Goal: Information Seeking & Learning: Learn about a topic

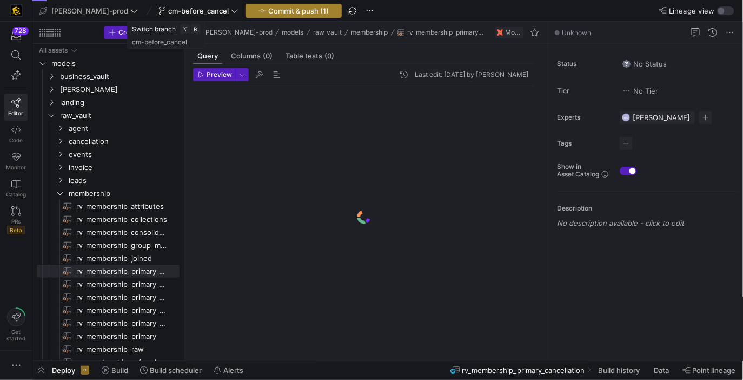
click at [268, 6] on span "Commit & push (1)" at bounding box center [298, 10] width 61 height 9
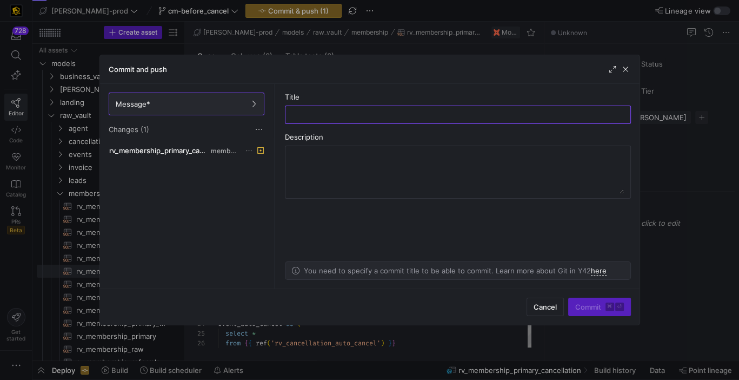
scroll to position [97, 0]
click at [197, 154] on span "rv_membership_primary_cancellation.sql" at bounding box center [159, 150] width 100 height 9
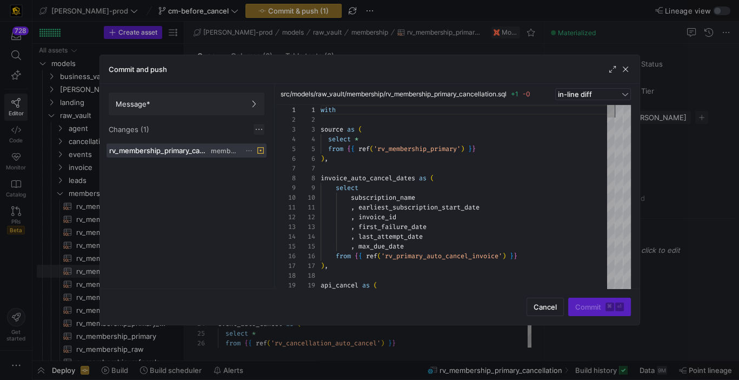
click at [254, 127] on span at bounding box center [259, 129] width 11 height 11
click at [270, 162] on span "Discard all changes" at bounding box center [297, 161] width 75 height 9
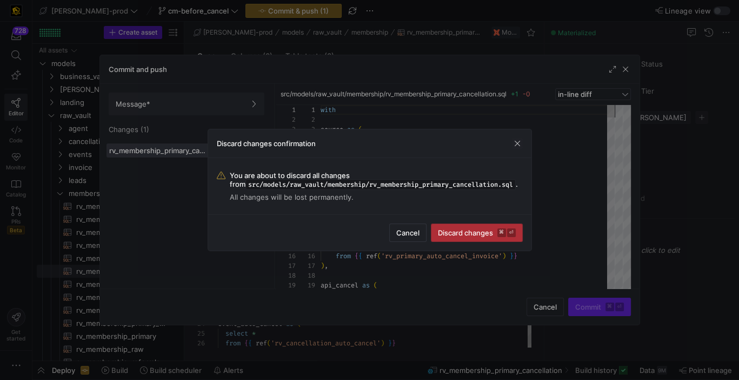
click at [475, 235] on span "Discard changes ⌘ ⏎" at bounding box center [477, 232] width 78 height 9
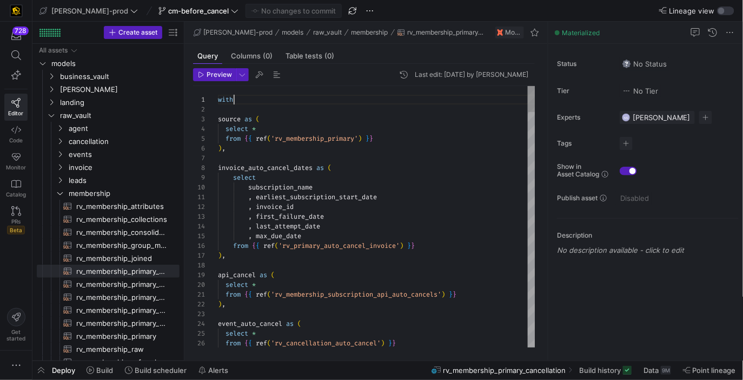
scroll to position [0, 16]
click at [98, 61] on span "models" at bounding box center [101, 63] width 101 height 12
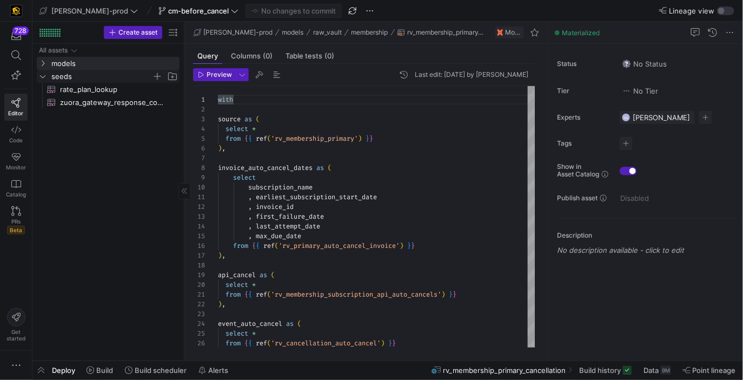
click at [75, 76] on span "seeds" at bounding box center [101, 76] width 101 height 12
click at [87, 59] on span "models" at bounding box center [101, 63] width 101 height 12
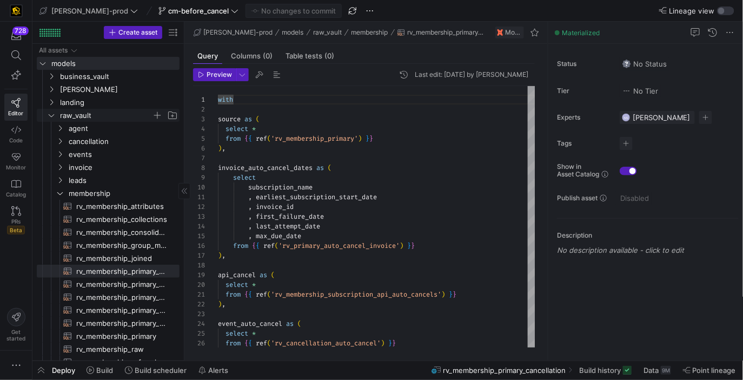
click at [87, 112] on span "raw_vault" at bounding box center [106, 115] width 92 height 12
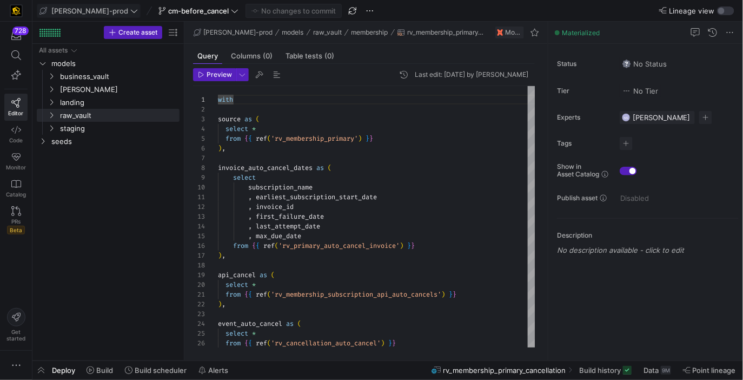
click at [92, 10] on span "[PERSON_NAME]-prod" at bounding box center [89, 10] width 77 height 9
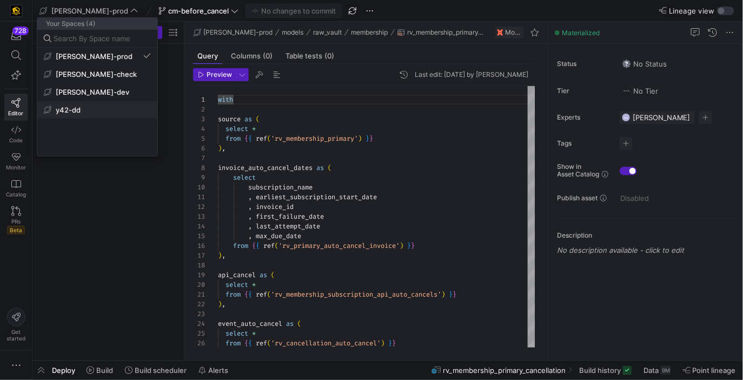
click at [81, 109] on span "y42-dd" at bounding box center [97, 109] width 107 height 9
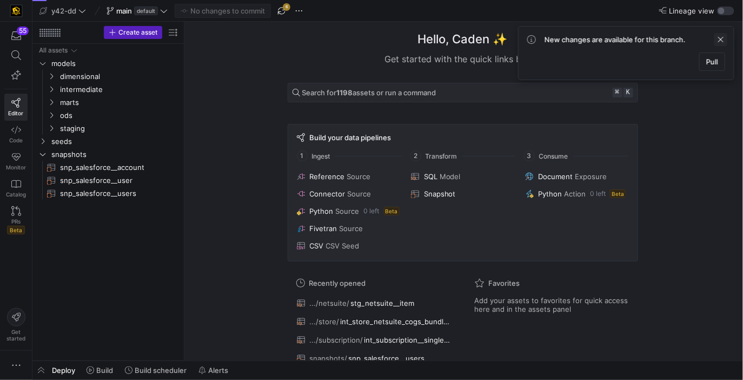
click at [721, 41] on span at bounding box center [720, 39] width 13 height 13
click at [276, 7] on span "button" at bounding box center [281, 10] width 13 height 13
click at [165, 9] on icon at bounding box center [164, 11] width 8 height 8
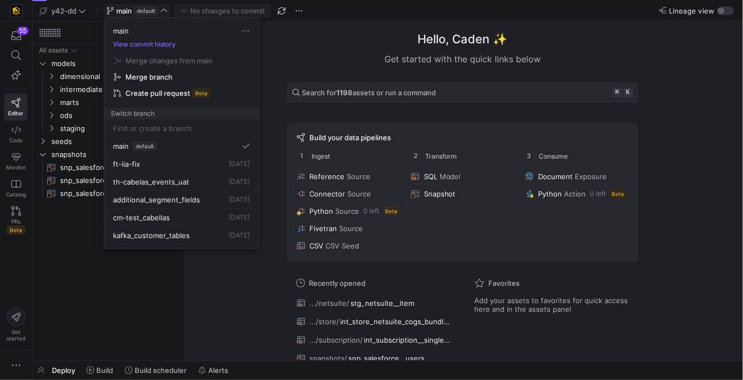
click at [308, 59] on div at bounding box center [371, 190] width 743 height 380
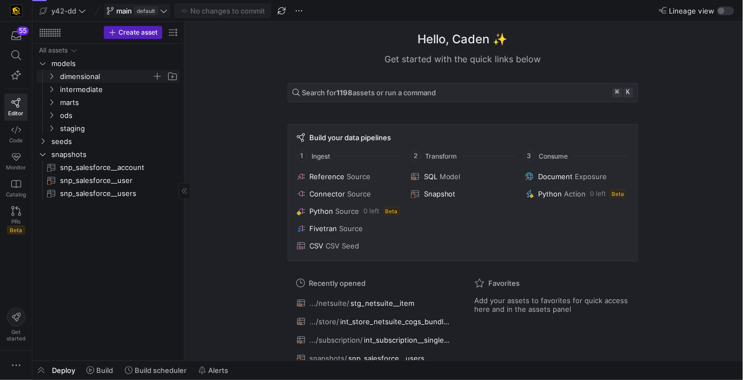
click at [112, 76] on span "dimensional" at bounding box center [106, 76] width 92 height 12
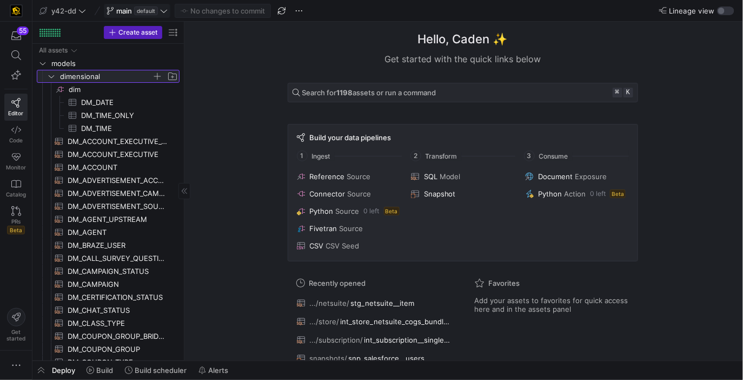
click at [113, 79] on span "dimensional" at bounding box center [106, 76] width 92 height 12
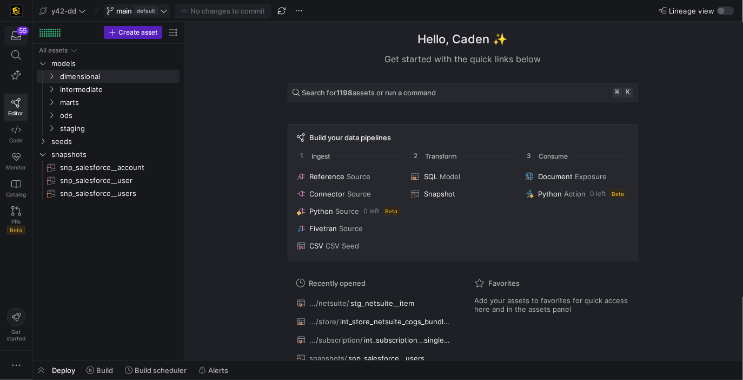
click at [11, 43] on span "button" at bounding box center [16, 35] width 22 height 18
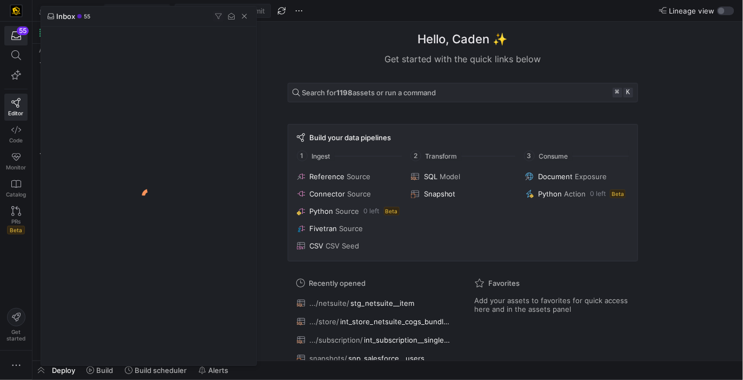
click at [11, 52] on div at bounding box center [371, 190] width 743 height 380
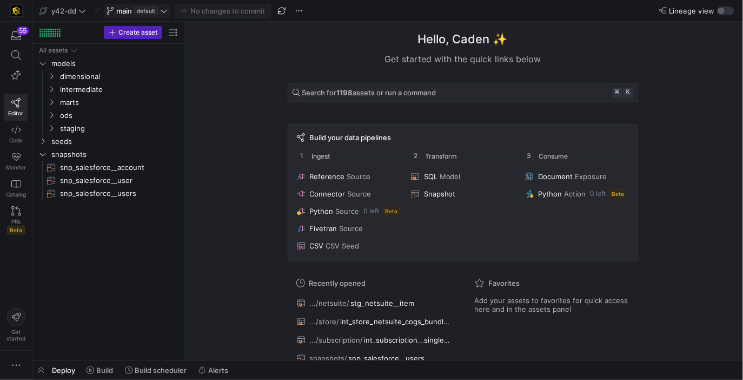
click at [11, 52] on icon at bounding box center [16, 55] width 10 height 10
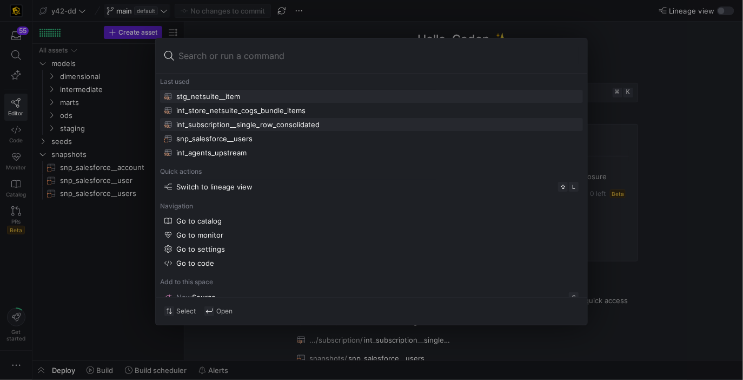
click at [265, 122] on div "int_subscription__single_row_consolidated" at bounding box center [247, 124] width 143 height 9
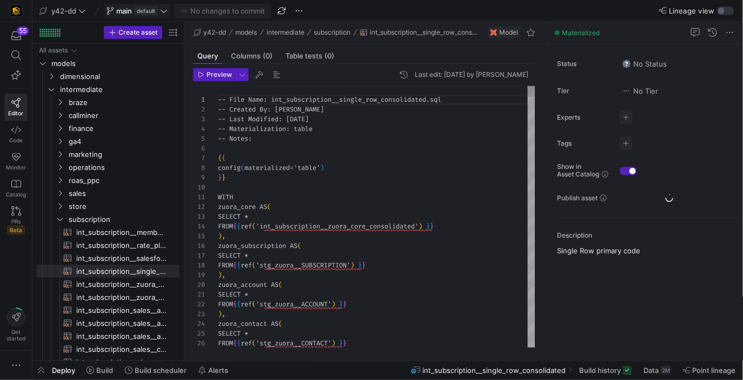
scroll to position [97, 0]
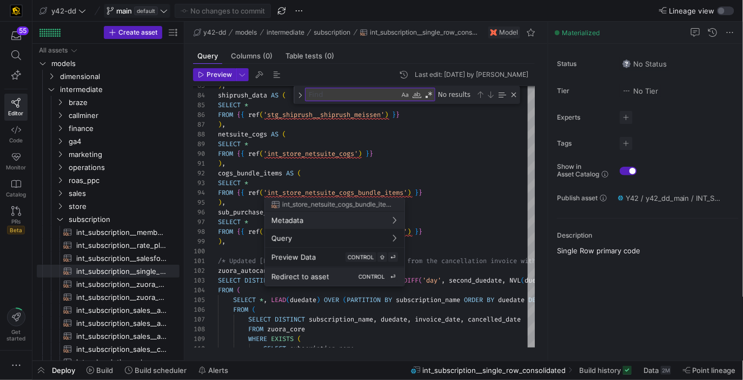
click at [365, 274] on span "CONTROL" at bounding box center [371, 276] width 26 height 6
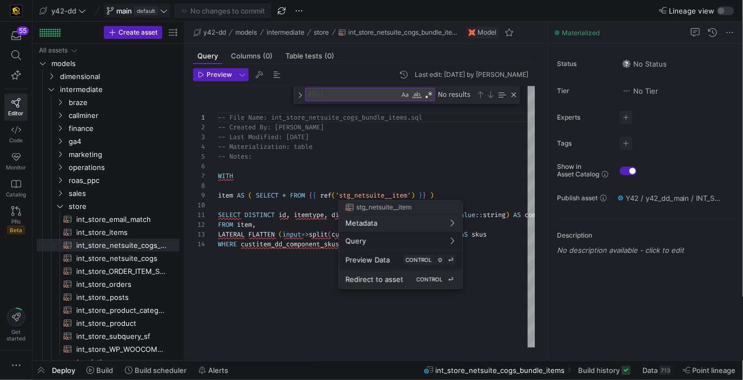
click at [374, 276] on span "Redirect to asset" at bounding box center [374, 279] width 58 height 9
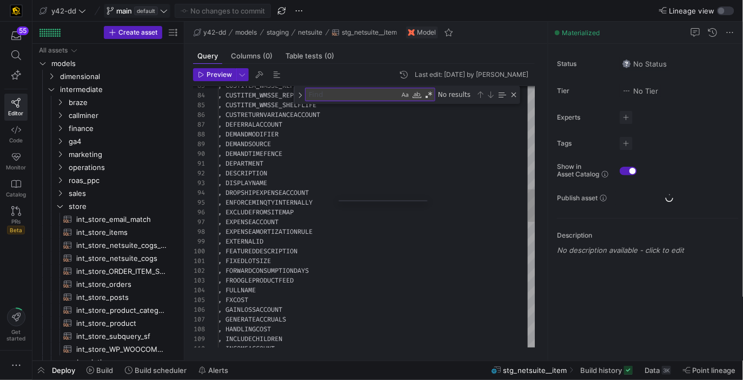
scroll to position [760, 0]
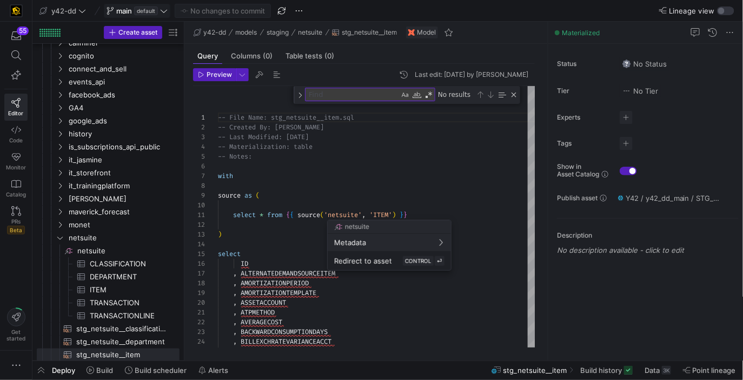
click at [350, 189] on div at bounding box center [371, 190] width 743 height 380
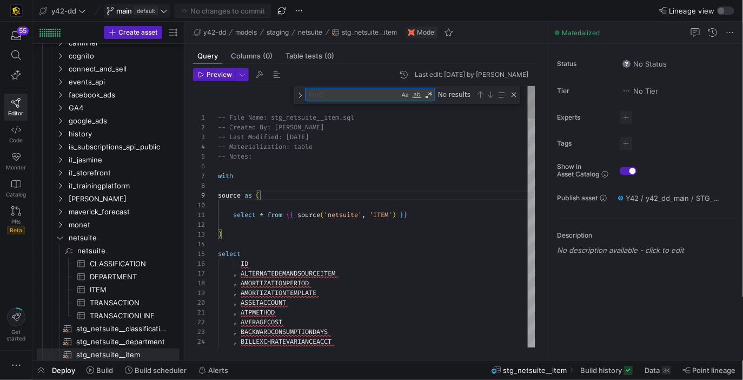
scroll to position [10, 0]
type textarea "-- File Name: stg_netsuite__item.sql -- Created By: [PERSON_NAME] -- Last Modif…"
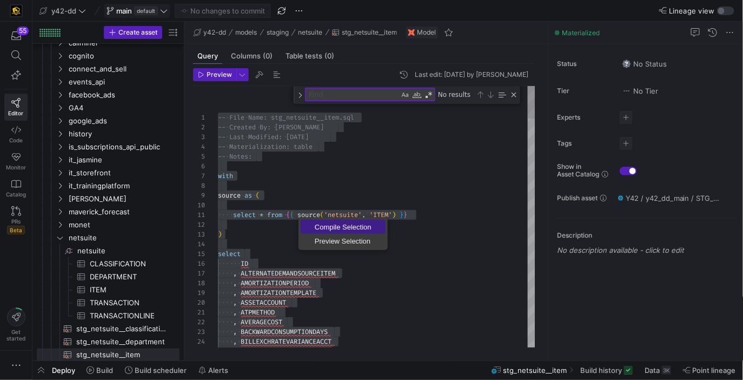
click at [320, 230] on span "Compile Selection" at bounding box center [343, 226] width 85 height 7
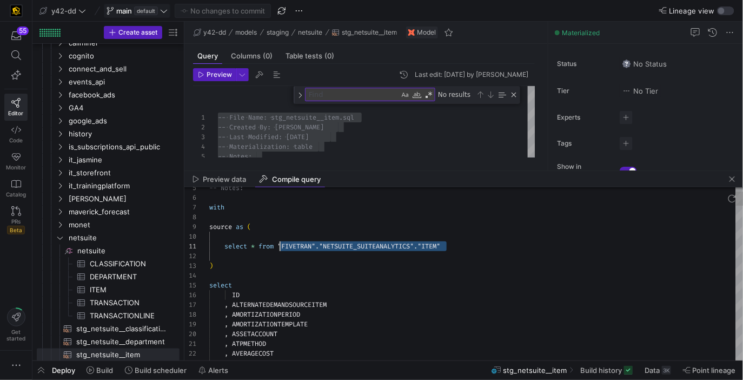
scroll to position [0, 70]
drag, startPoint x: 463, startPoint y: 244, endPoint x: 278, endPoint y: 242, distance: 185.5
type textarea "select * from "FIVETRAN"."NETSUITE_SUITEANALYTICS"."ITEM" ) select ID , ALTERNA…"
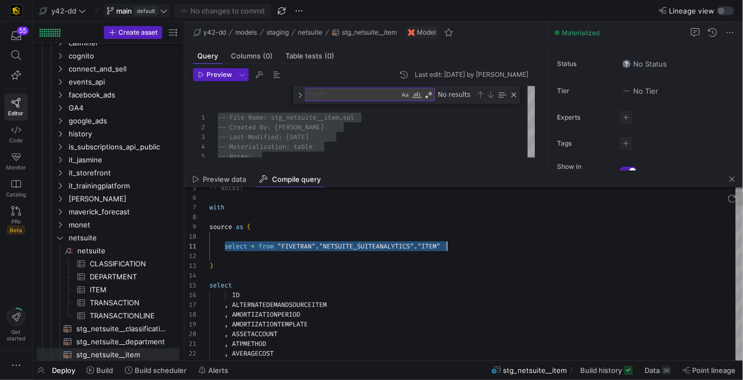
scroll to position [0, 0]
drag, startPoint x: 223, startPoint y: 247, endPoint x: 470, endPoint y: 251, distance: 247.1
click at [732, 180] on span "button" at bounding box center [732, 178] width 13 height 13
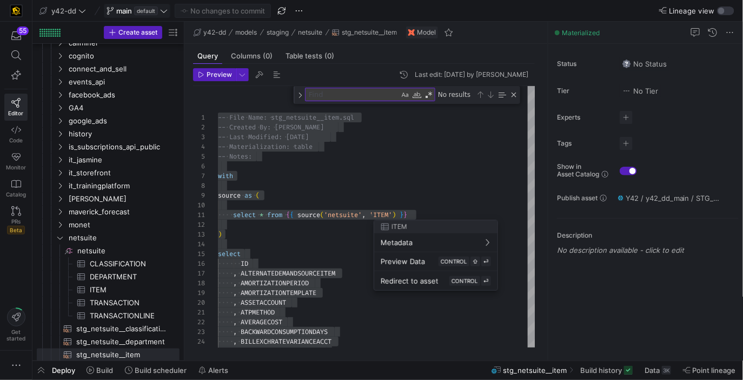
click at [302, 251] on div at bounding box center [371, 190] width 743 height 380
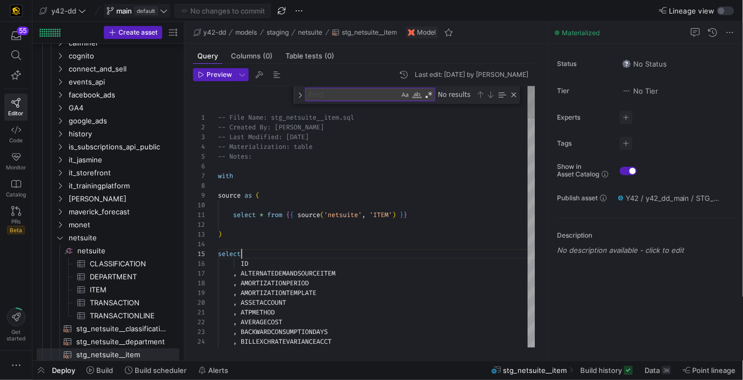
scroll to position [38, 23]
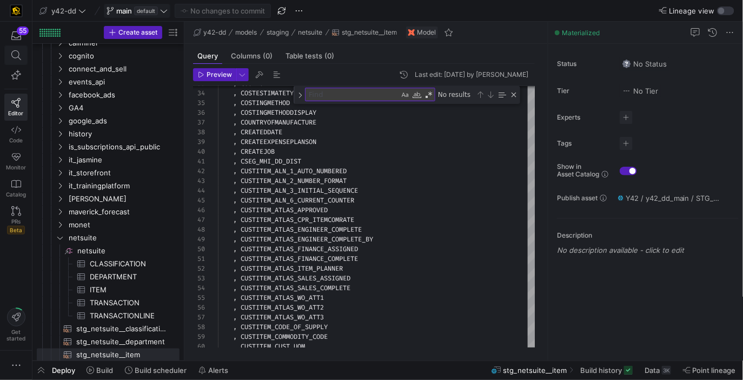
click at [13, 52] on icon at bounding box center [16, 55] width 10 height 10
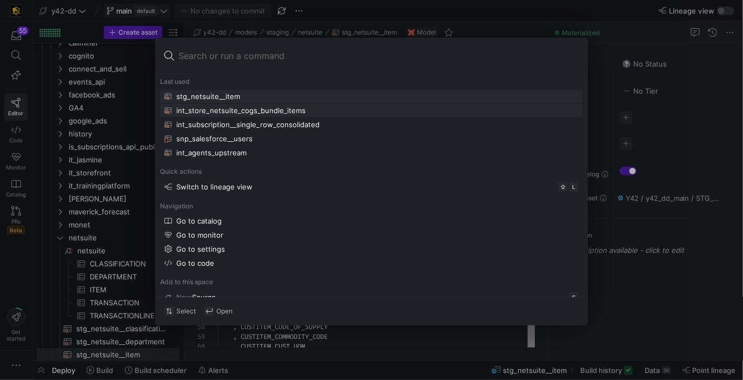
click at [257, 111] on div "int_store_netsuite_cogs_bundle_items" at bounding box center [240, 110] width 129 height 9
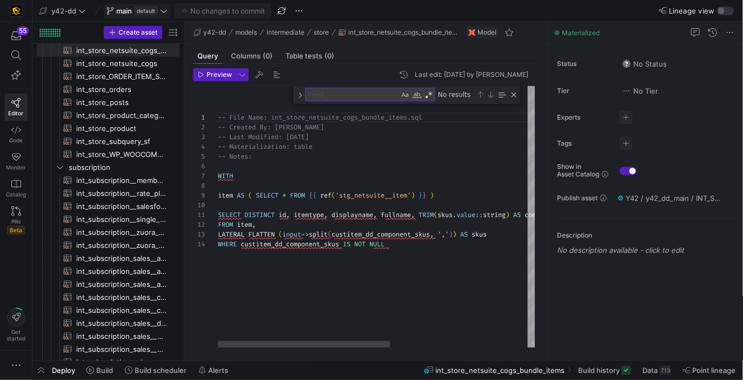
scroll to position [29, 171]
click at [338, 272] on div "-- File Name: int_store_netsuite_cogs_bundle_items .sql -- Created By: [PERSON_…" at bounding box center [503, 216] width 571 height 261
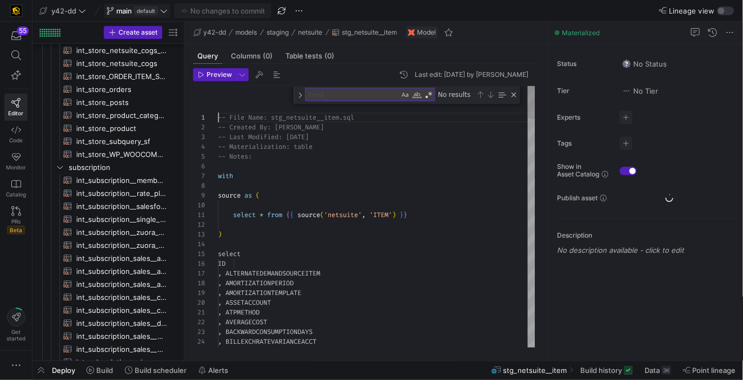
scroll to position [760, 0]
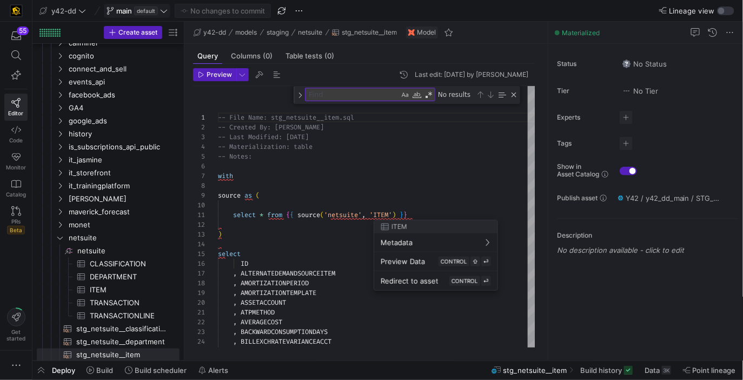
click at [303, 237] on div at bounding box center [371, 190] width 743 height 380
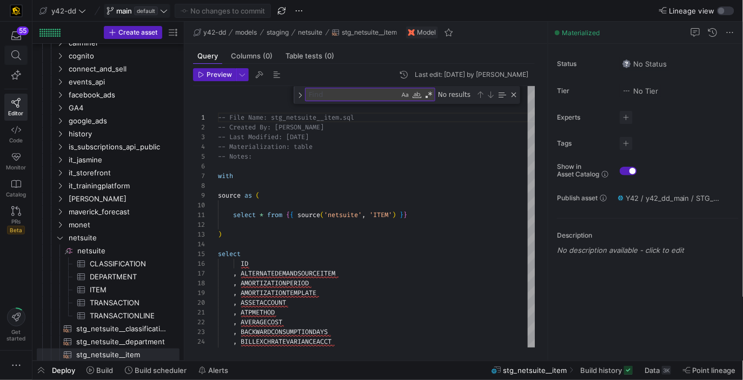
click at [15, 49] on span at bounding box center [16, 55] width 22 height 18
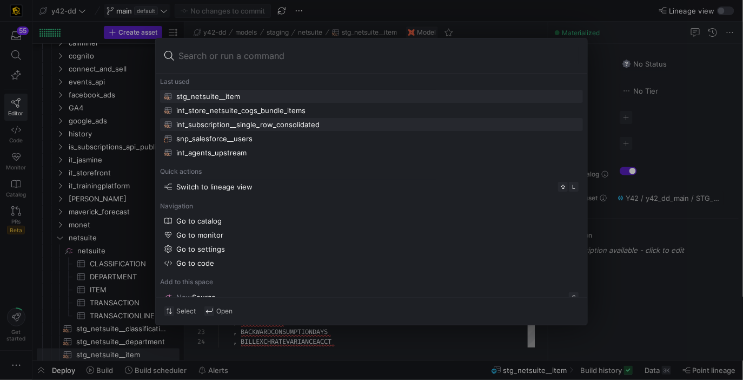
click at [256, 121] on div "int_subscription__single_row_consolidated" at bounding box center [247, 124] width 143 height 9
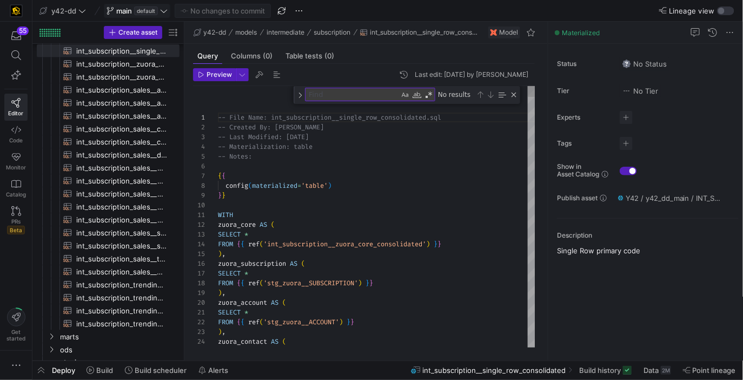
scroll to position [0, 16]
paste textarea "dcm_promo_bundles"
type textarea "dcm_promo_bundles AS ( SELECT DISTINCT account_id, subscription_name_c AS dcm_s…"
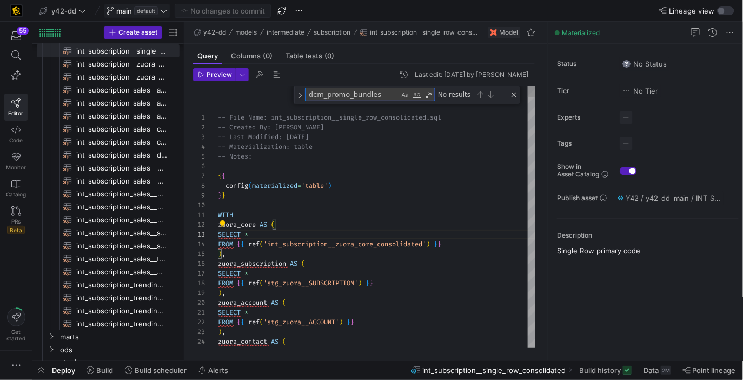
scroll to position [97, 65]
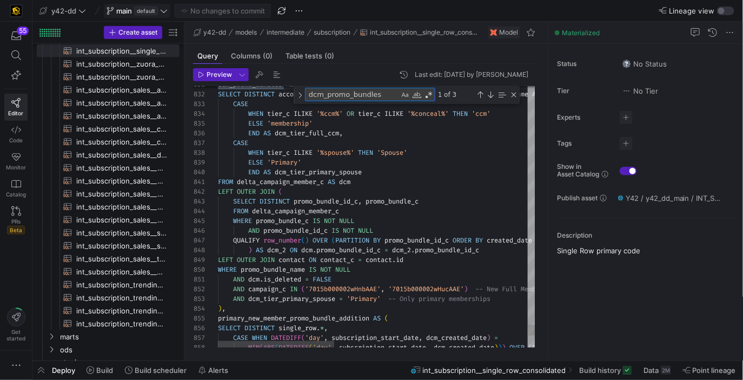
type textarea "dcm_promo_bundles"
type textarea "FROM delta_campaign_member_c AS dcm LEFT OUTER JOIN ( SELECT DISTINCT promo_bun…"
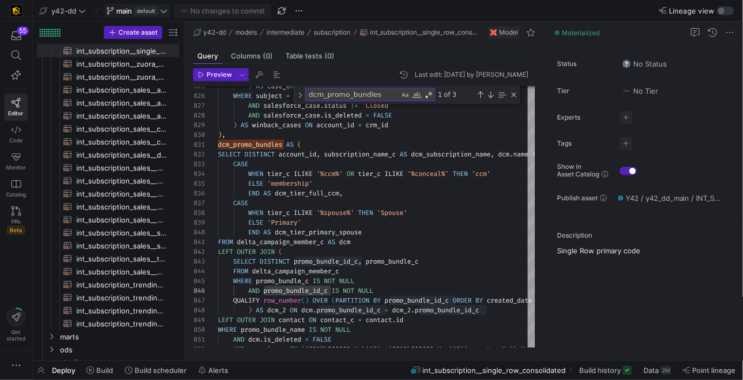
click at [123, 8] on span "main" at bounding box center [124, 10] width 16 height 9
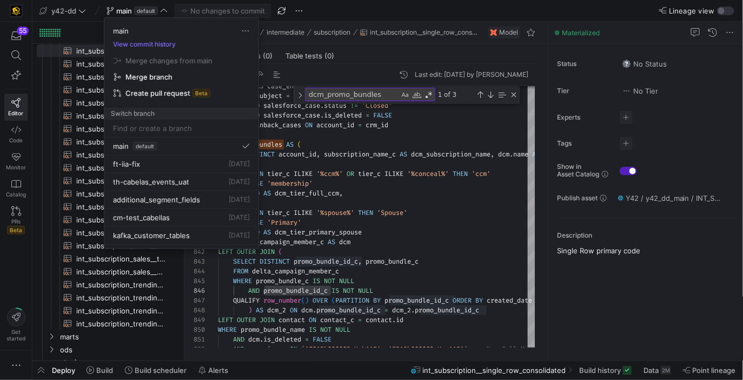
click at [80, 9] on div at bounding box center [371, 190] width 743 height 380
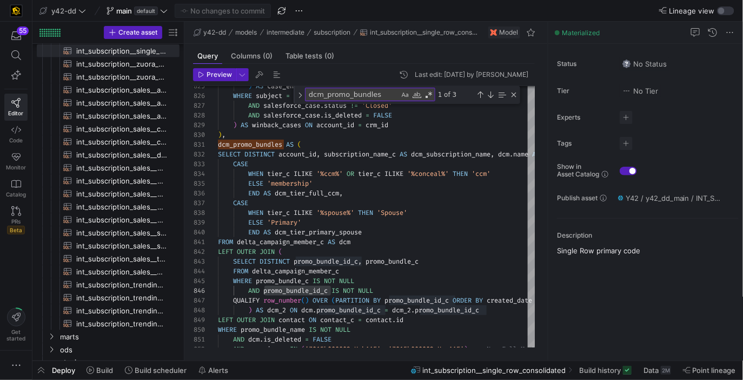
click at [80, 9] on icon at bounding box center [82, 11] width 8 height 8
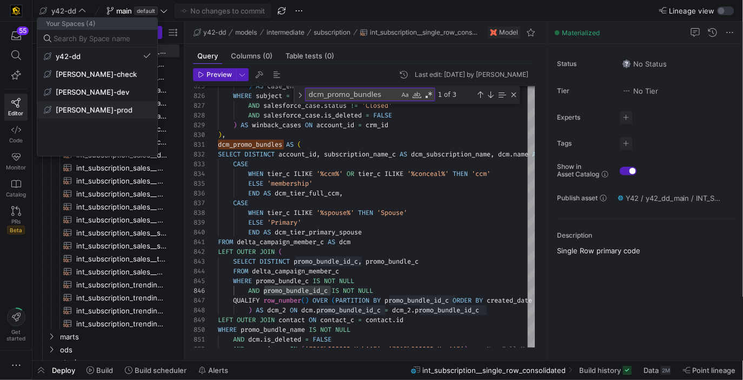
click at [104, 107] on span "[PERSON_NAME]-prod" at bounding box center [97, 109] width 107 height 9
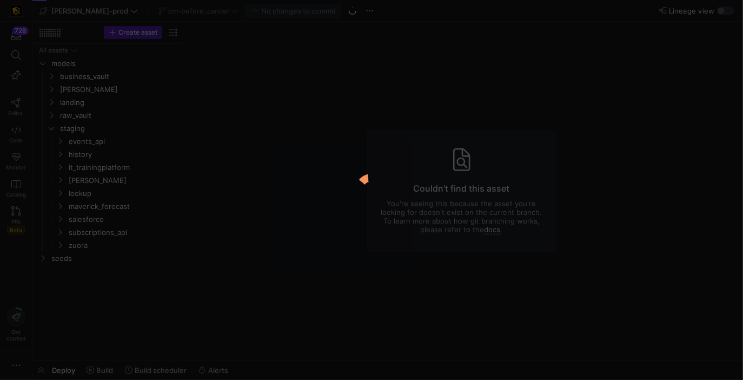
click at [97, 84] on div at bounding box center [371, 190] width 743 height 380
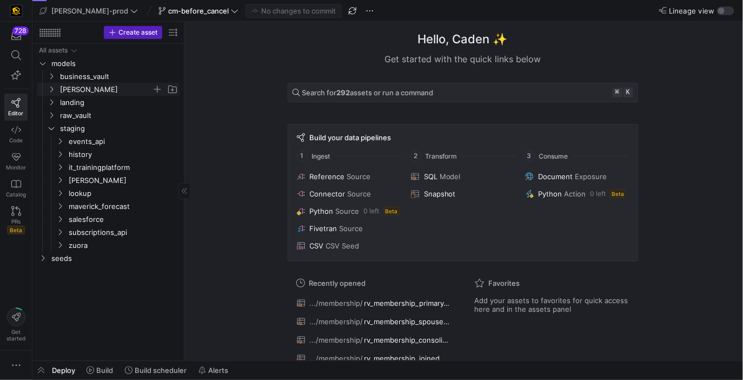
click at [97, 87] on span "[PERSON_NAME]" at bounding box center [106, 89] width 92 height 12
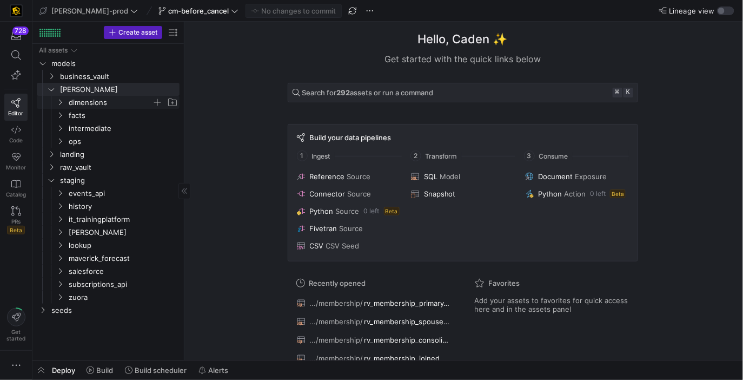
click at [96, 101] on span "dimensions" at bounding box center [110, 102] width 83 height 12
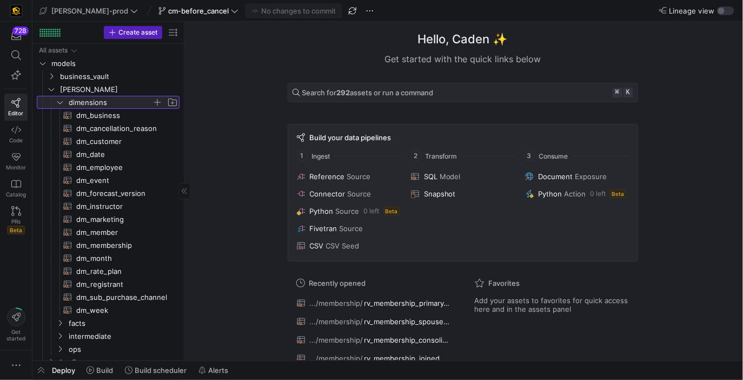
click at [96, 102] on span "dimensions" at bounding box center [110, 102] width 83 height 12
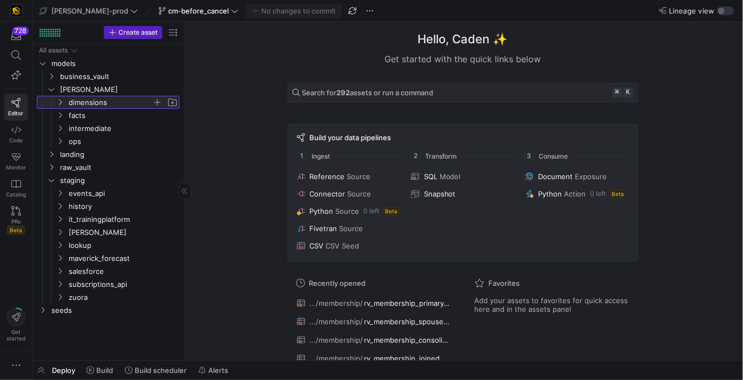
click at [96, 102] on span "dimensions" at bounding box center [110, 102] width 83 height 12
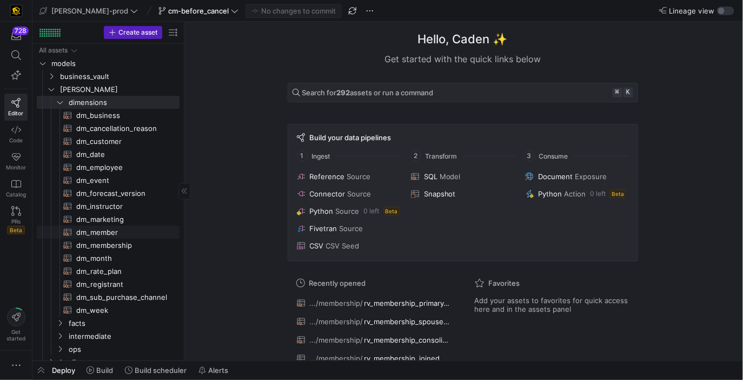
click at [110, 232] on span "dm_member​​​​​​​​​​" at bounding box center [121, 232] width 91 height 12
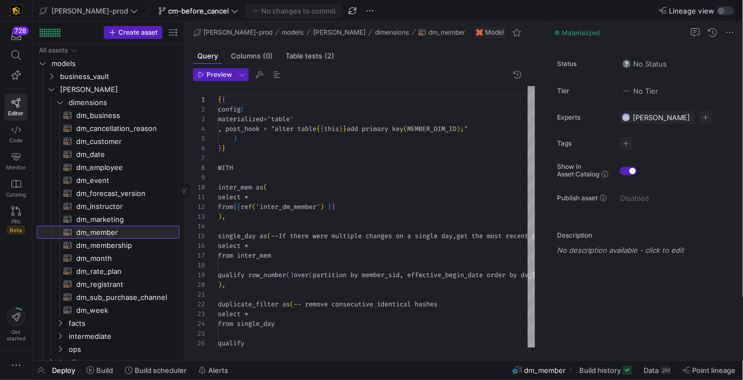
scroll to position [97, 0]
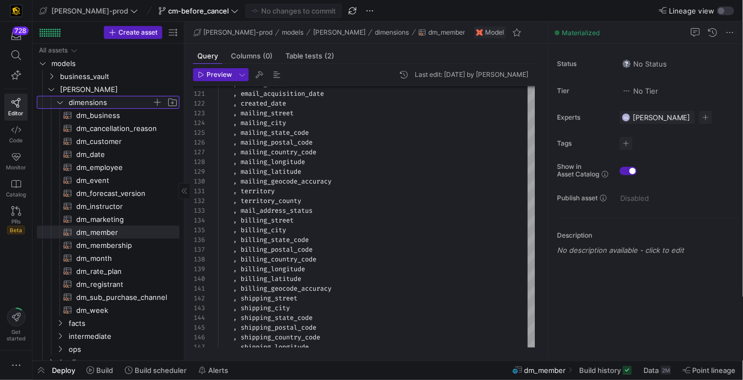
click at [129, 103] on span "dimensions" at bounding box center [110, 102] width 83 height 12
